Goal: Task Accomplishment & Management: Use online tool/utility

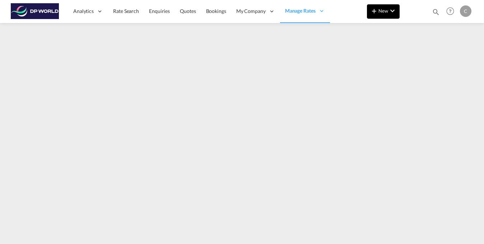
click at [392, 10] on md-icon "icon-chevron-down" at bounding box center [392, 10] width 9 height 9
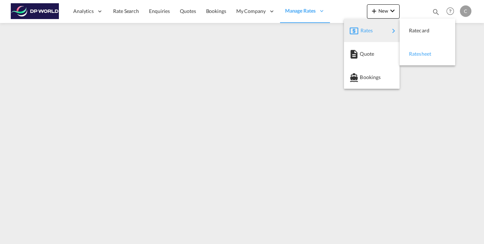
click at [417, 55] on span "Ratesheet" at bounding box center [413, 54] width 8 height 14
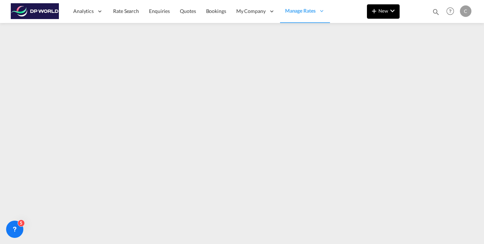
click at [392, 7] on md-icon "icon-chevron-down" at bounding box center [392, 10] width 9 height 9
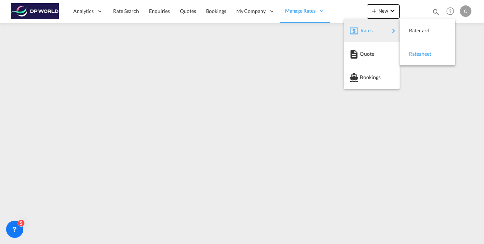
click at [416, 54] on span "Ratesheet" at bounding box center [413, 54] width 8 height 14
